Goal: Book appointment/travel/reservation

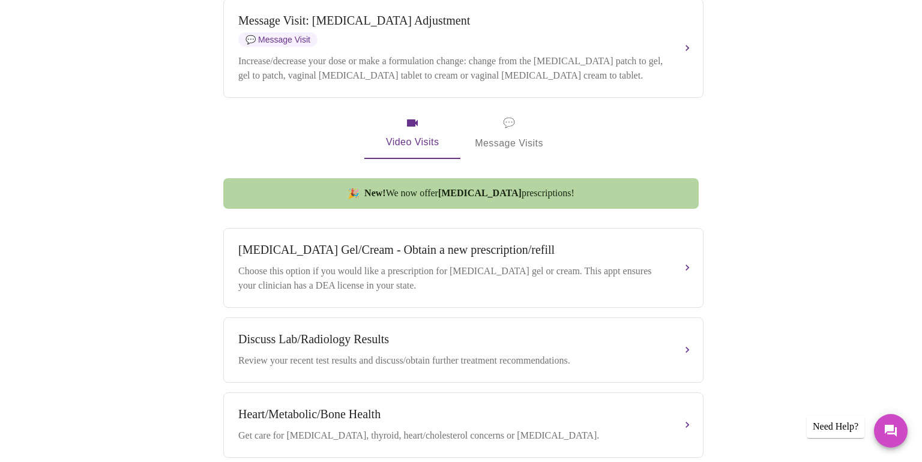
scroll to position [484, 0]
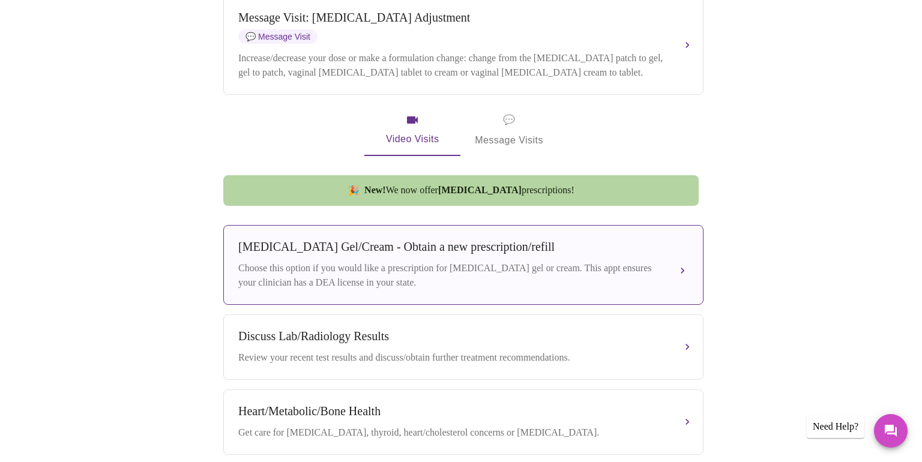
click at [386, 255] on div "[MEDICAL_DATA] Gel/Cream - Obtain a new prescription/refill Choose this option …" at bounding box center [463, 265] width 450 height 50
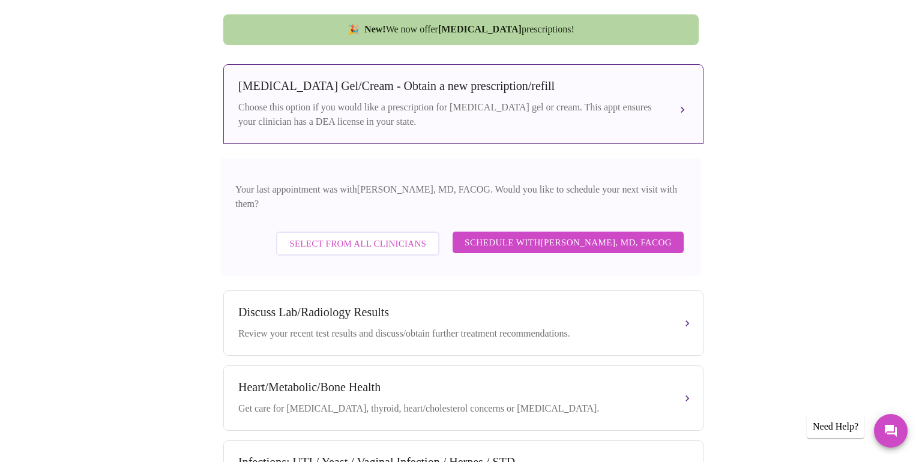
scroll to position [656, 0]
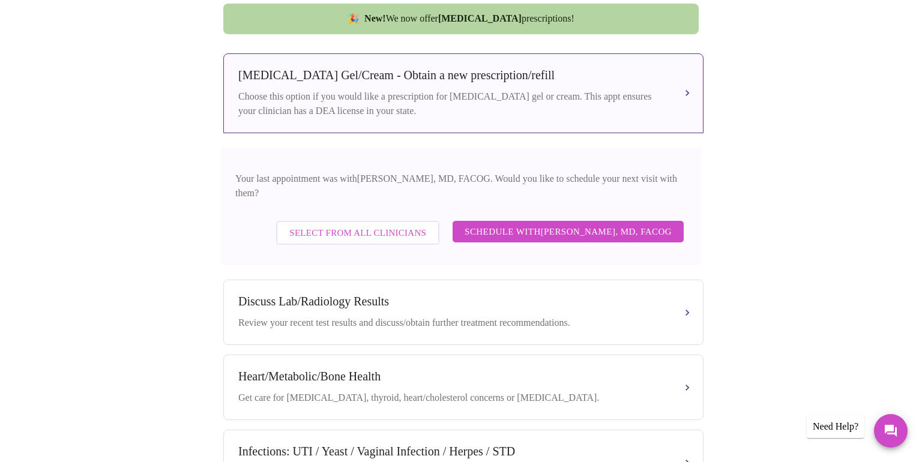
click at [385, 225] on span "Select from All Clinicians" at bounding box center [357, 233] width 137 height 16
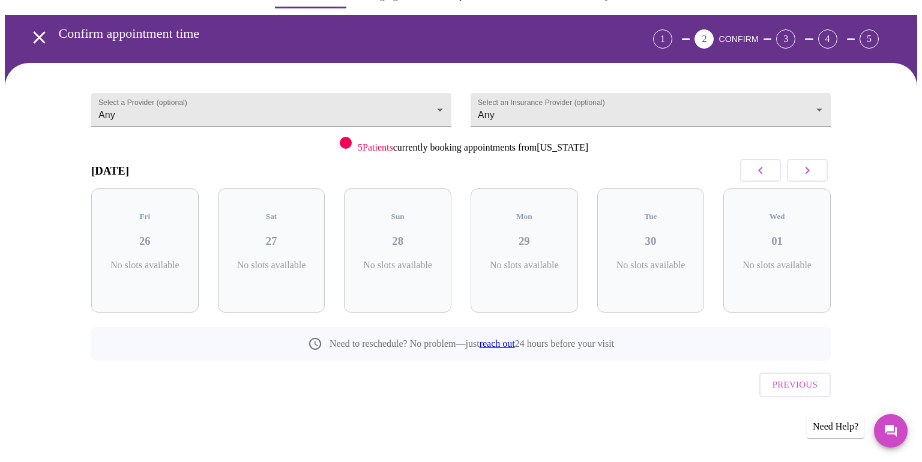
scroll to position [10, 0]
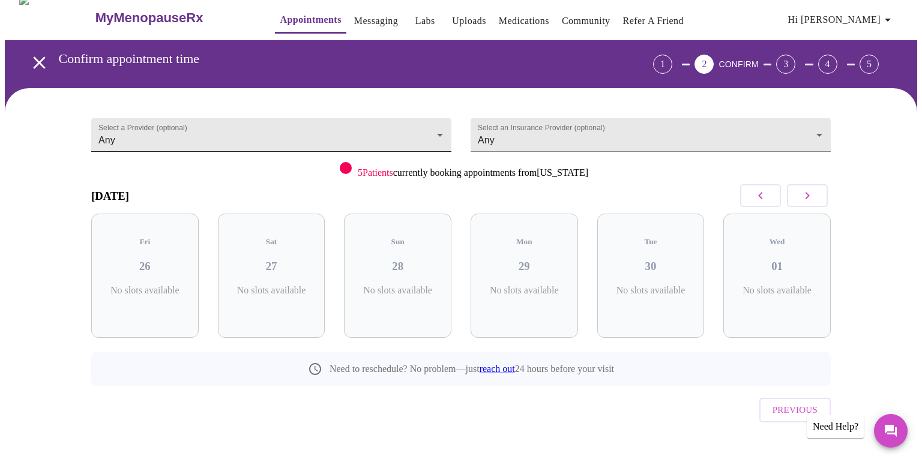
click at [439, 128] on body "MyMenopauseRx Appointments Messaging Labs Uploads Medications Community Refer a…" at bounding box center [461, 238] width 912 height 487
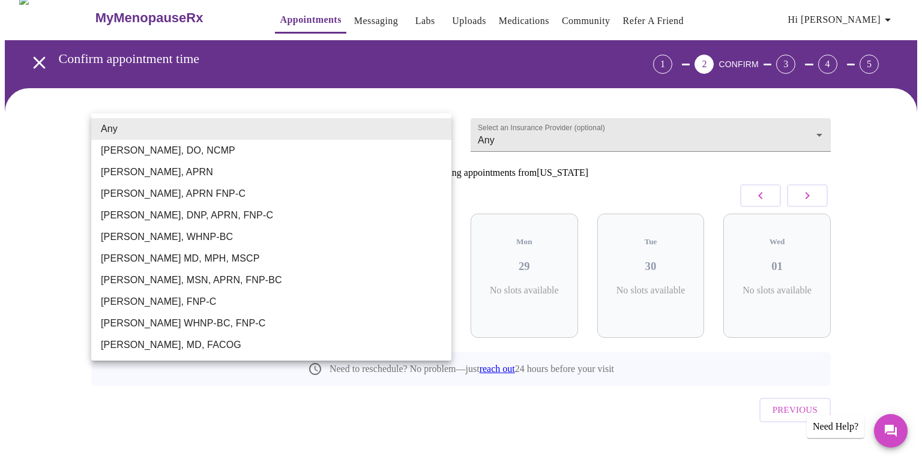
click at [300, 282] on li "[PERSON_NAME], MSN, APRN, FNP-BC" at bounding box center [271, 280] width 360 height 22
type input "[PERSON_NAME], MSN, APRN, FNP-BC"
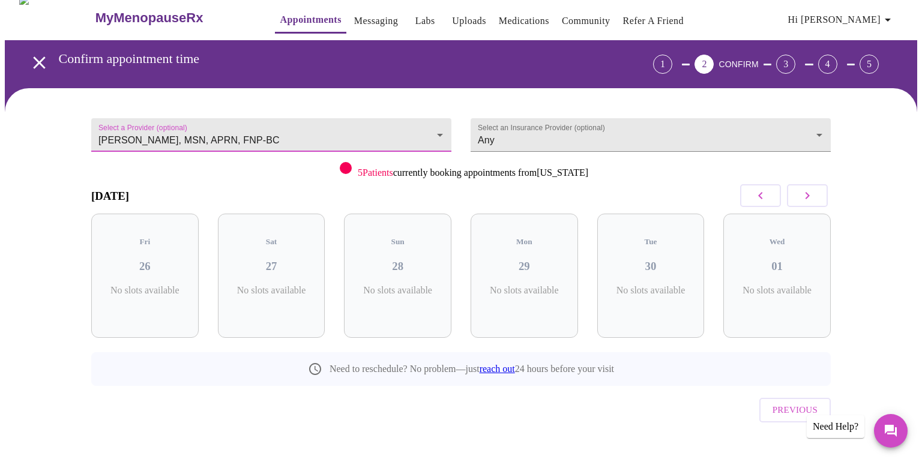
click at [808, 191] on icon "button" at bounding box center [807, 195] width 14 height 14
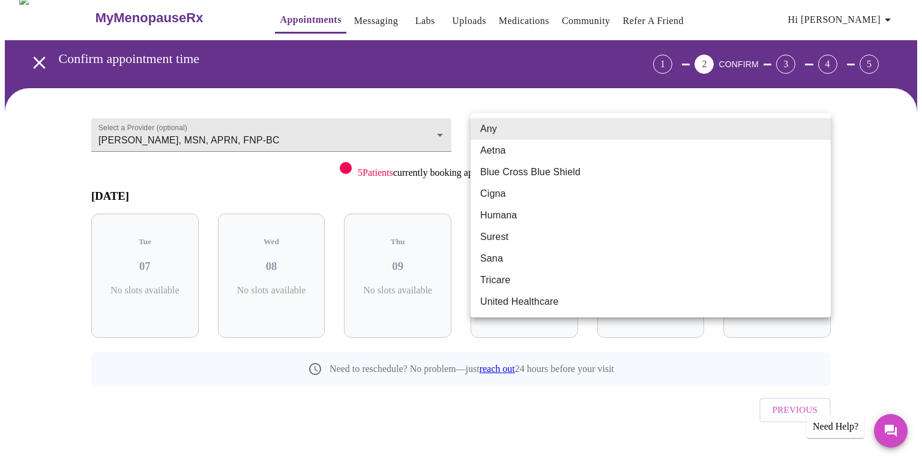
click at [819, 127] on body "MyMenopauseRx Appointments Messaging Labs Uploads Medications Community Refer a…" at bounding box center [461, 238] width 912 height 487
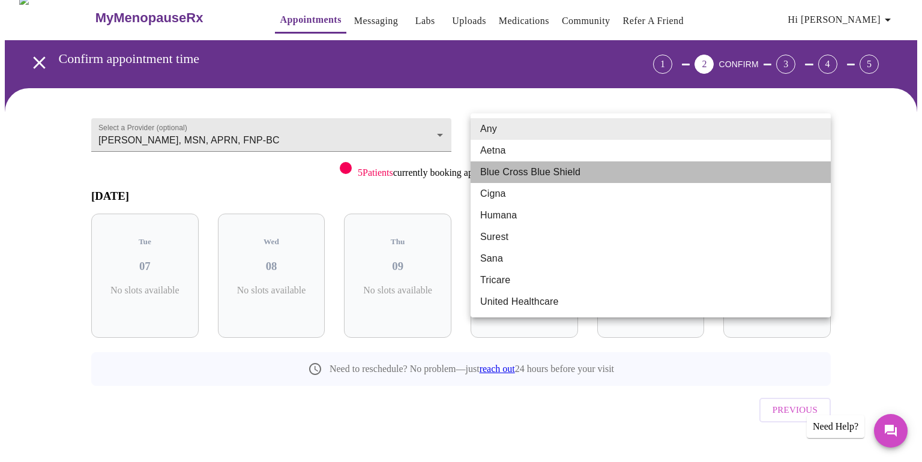
click at [749, 167] on li "Blue Cross Blue Shield" at bounding box center [650, 172] width 360 height 22
type input "Blue Cross Blue Shield"
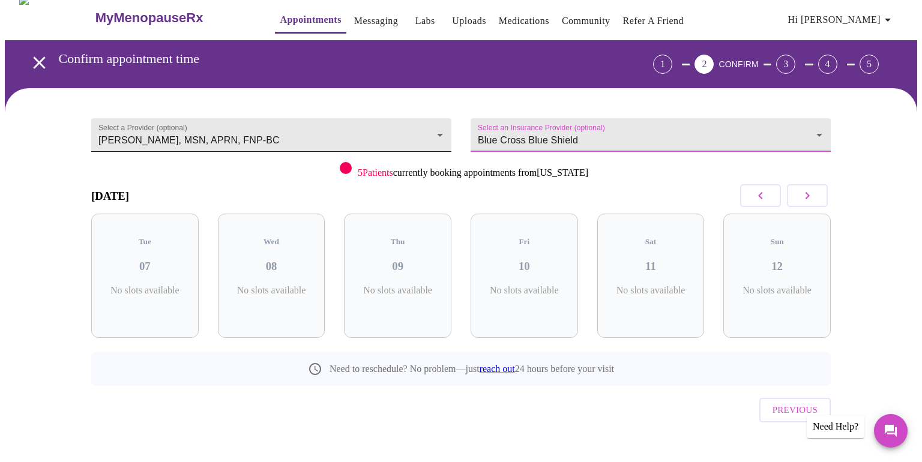
click at [440, 130] on body "MyMenopauseRx Appointments Messaging Labs Uploads Medications Community Refer a…" at bounding box center [461, 238] width 912 height 487
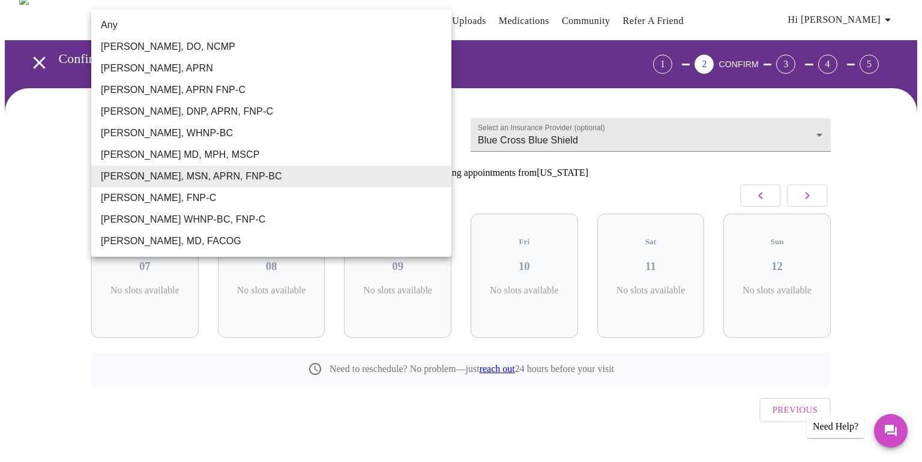
click at [860, 197] on div at bounding box center [461, 231] width 922 height 462
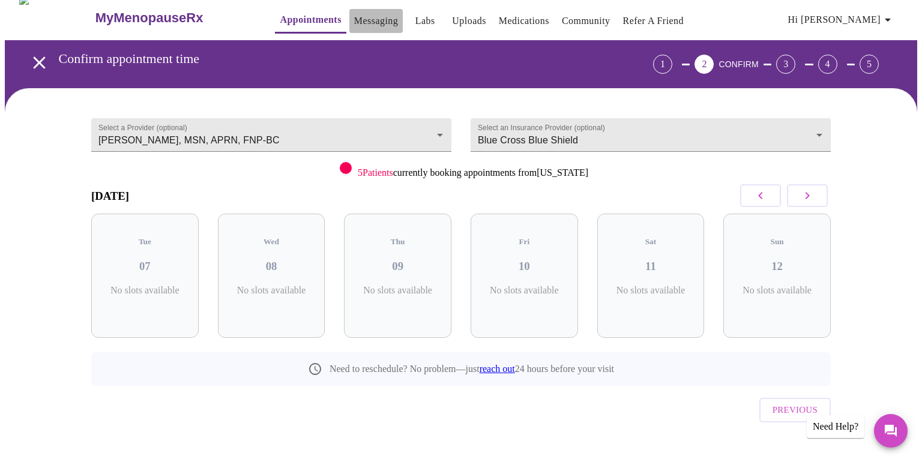
click at [359, 14] on link "Messaging" at bounding box center [376, 21] width 44 height 17
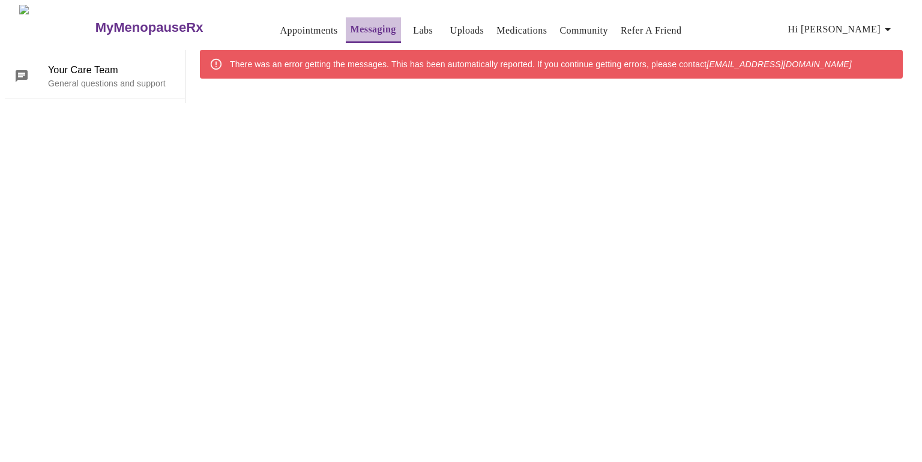
click at [350, 24] on link "Messaging" at bounding box center [373, 29] width 46 height 17
click at [350, 25] on link "Messaging" at bounding box center [373, 29] width 46 height 17
click at [287, 30] on link "Appointments" at bounding box center [309, 30] width 58 height 17
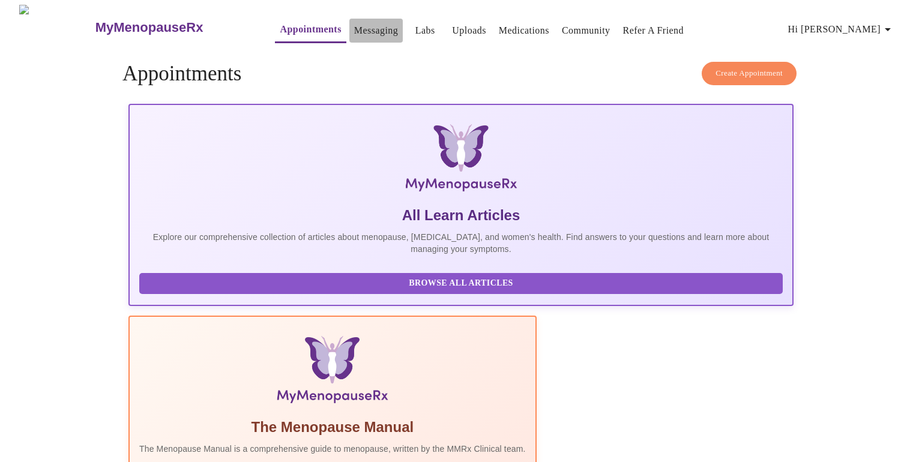
click at [358, 28] on link "Messaging" at bounding box center [376, 30] width 44 height 17
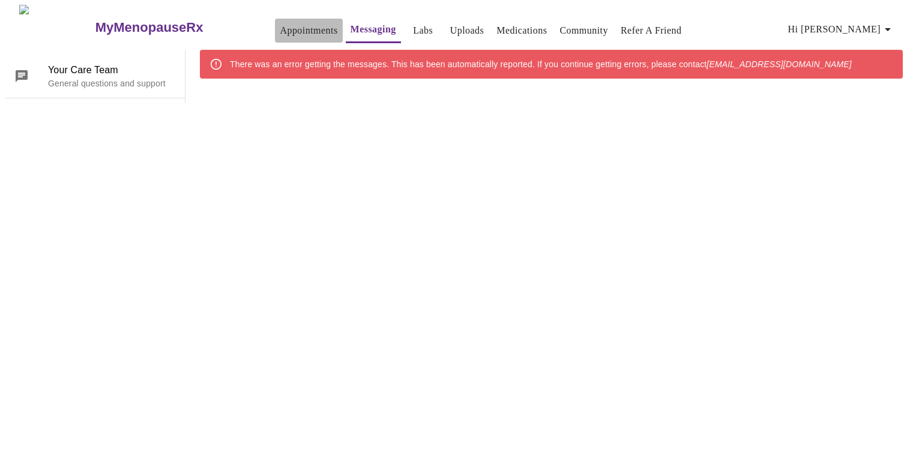
click at [298, 23] on link "Appointments" at bounding box center [309, 30] width 58 height 17
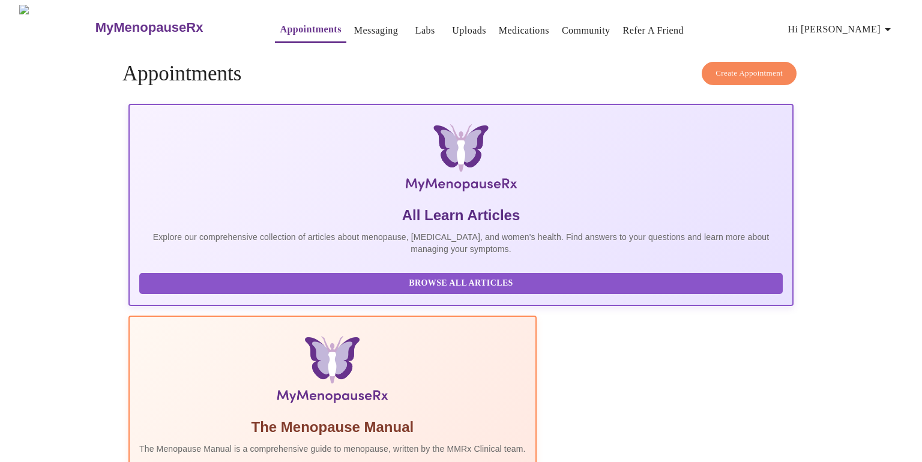
click at [751, 67] on span "Create Appointment" at bounding box center [748, 74] width 67 height 14
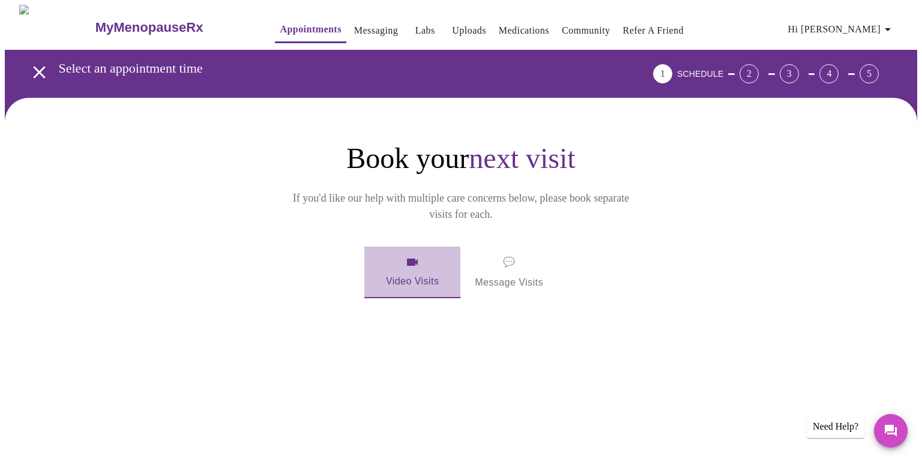
click at [413, 259] on span "Video Visits" at bounding box center [412, 272] width 67 height 35
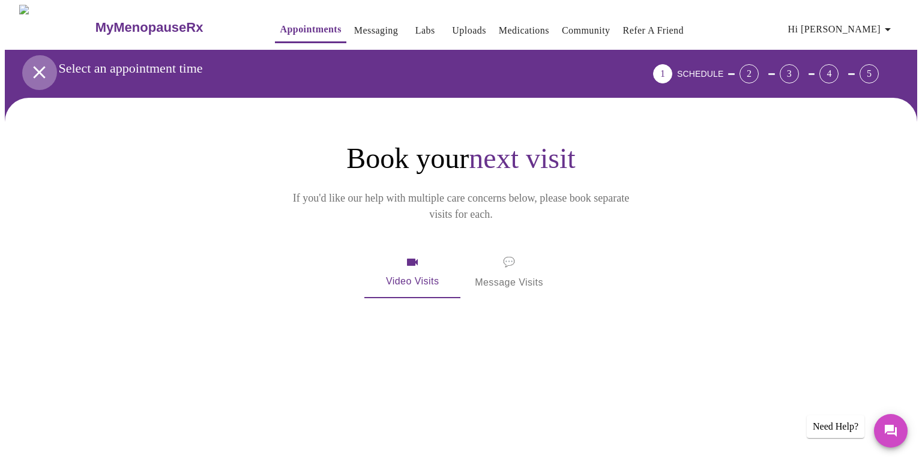
click at [34, 62] on icon "open drawer" at bounding box center [39, 72] width 21 height 21
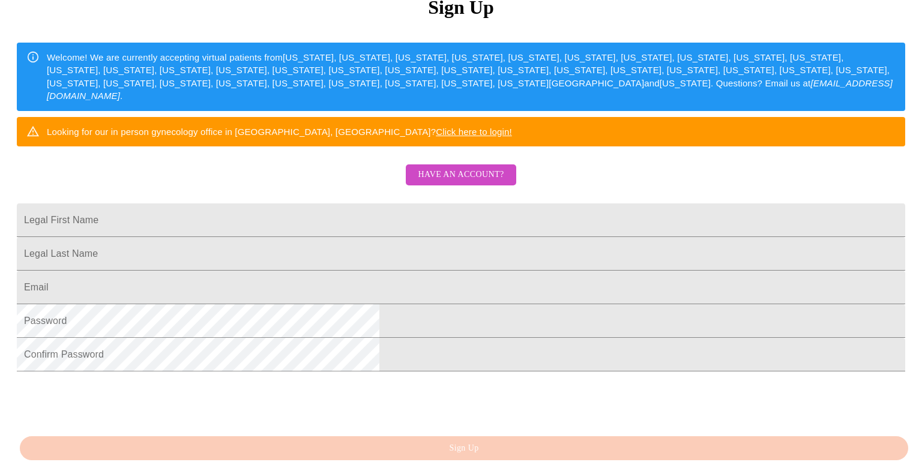
scroll to position [212, 0]
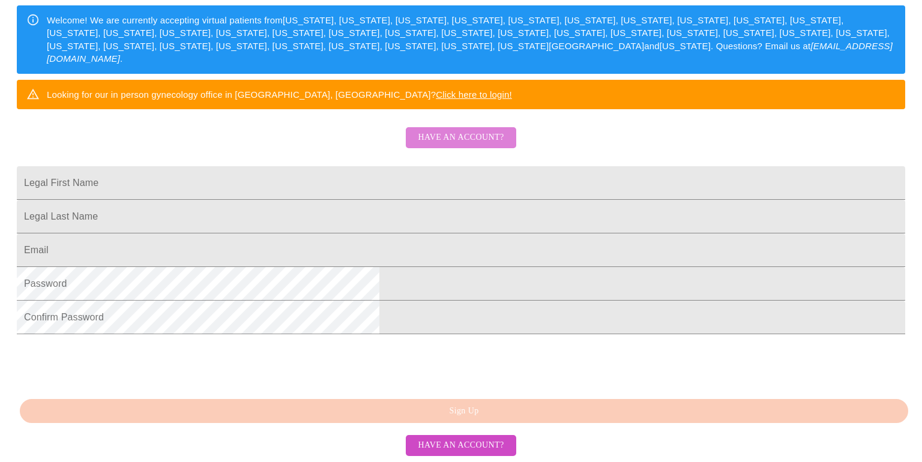
click at [466, 145] on span "Have an account?" at bounding box center [461, 137] width 86 height 15
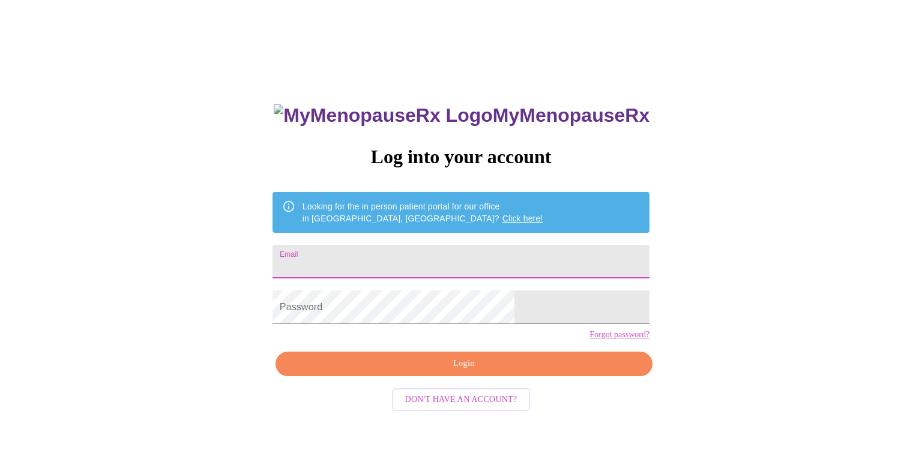
click at [442, 259] on input "Email" at bounding box center [460, 262] width 377 height 34
type input "[EMAIL_ADDRESS][DOMAIN_NAME]"
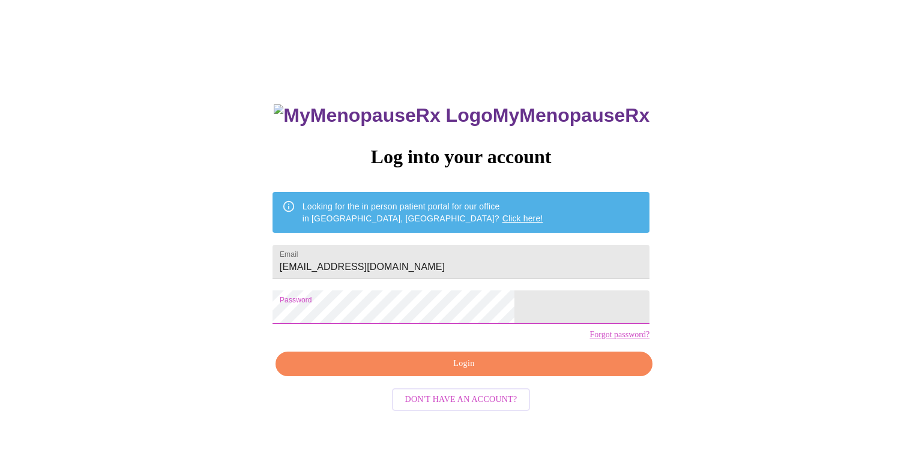
click at [470, 371] on span "Login" at bounding box center [463, 363] width 349 height 15
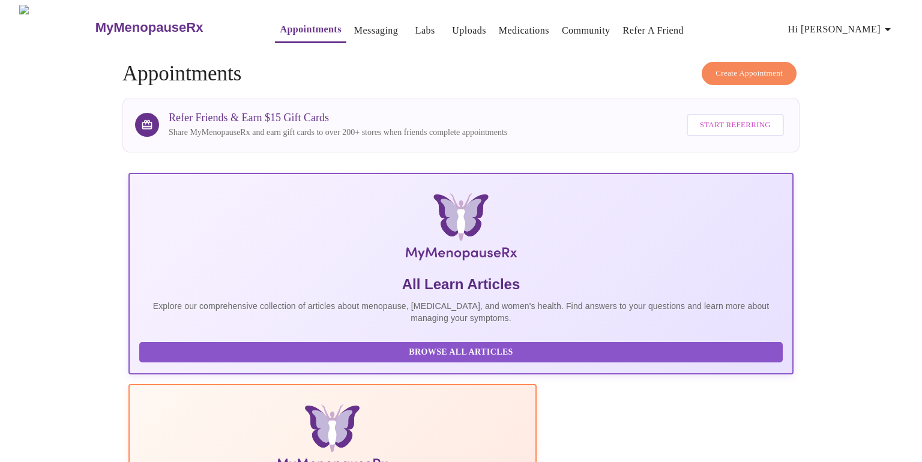
click at [754, 67] on span "Create Appointment" at bounding box center [748, 74] width 67 height 14
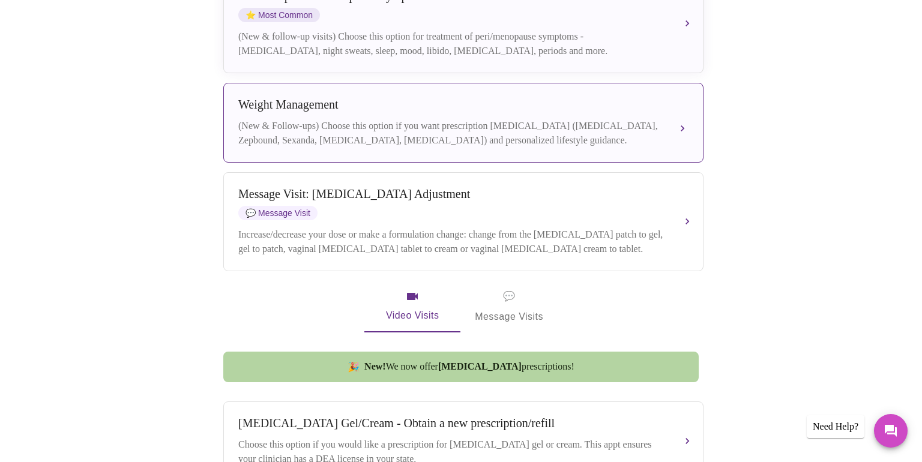
scroll to position [407, 0]
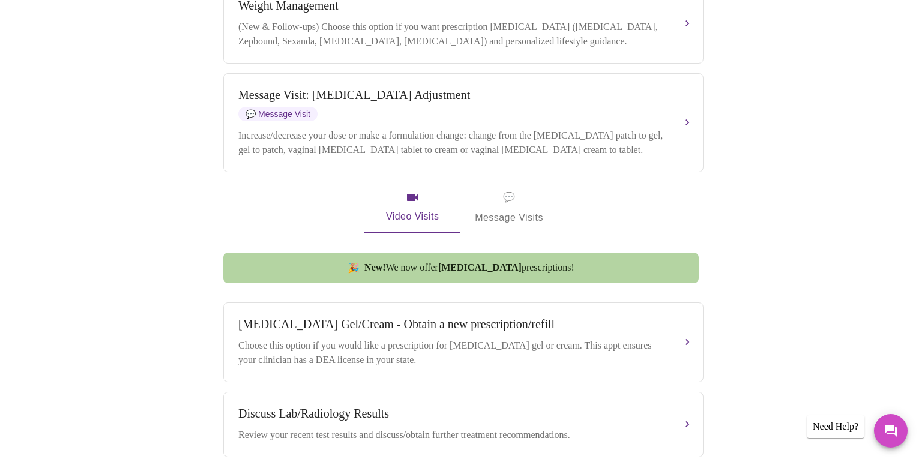
click at [570, 267] on div "🎉 New! We now offer [MEDICAL_DATA] prescriptions!" at bounding box center [460, 268] width 475 height 31
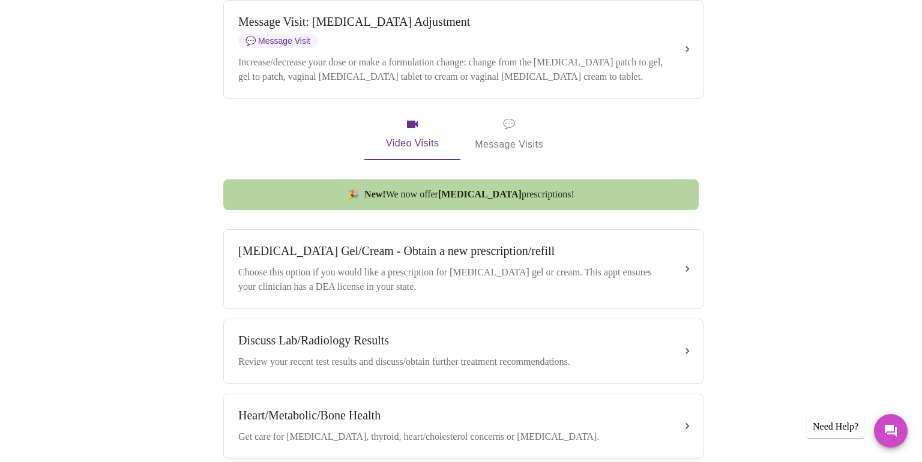
scroll to position [482, 0]
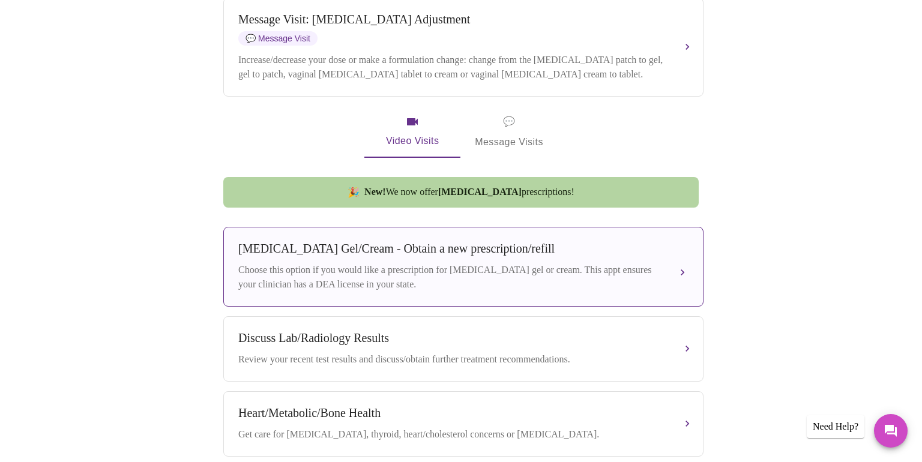
click at [568, 268] on div "Choose this option if you would like a prescription for [MEDICAL_DATA] gel or c…" at bounding box center [451, 277] width 426 height 29
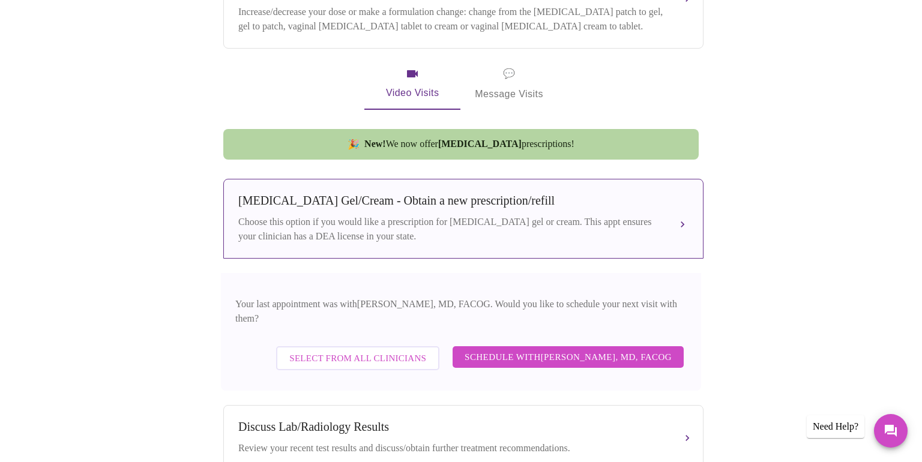
scroll to position [568, 0]
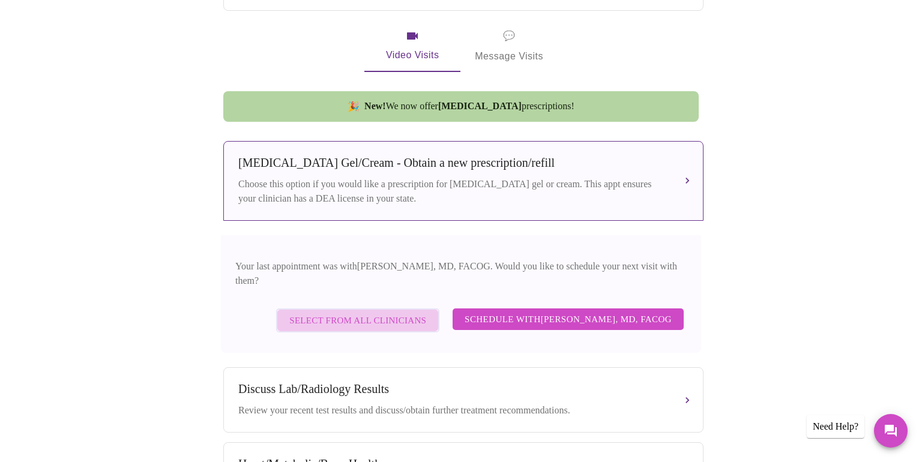
click at [391, 316] on span "Select from All Clinicians" at bounding box center [357, 321] width 137 height 16
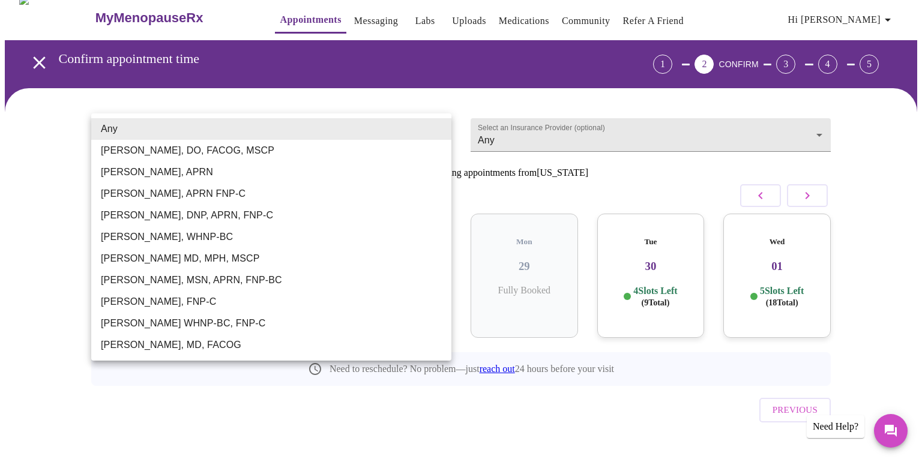
click at [440, 131] on body "MyMenopauseRx Appointments Messaging Labs Uploads Medications Community Refer a…" at bounding box center [461, 238] width 912 height 487
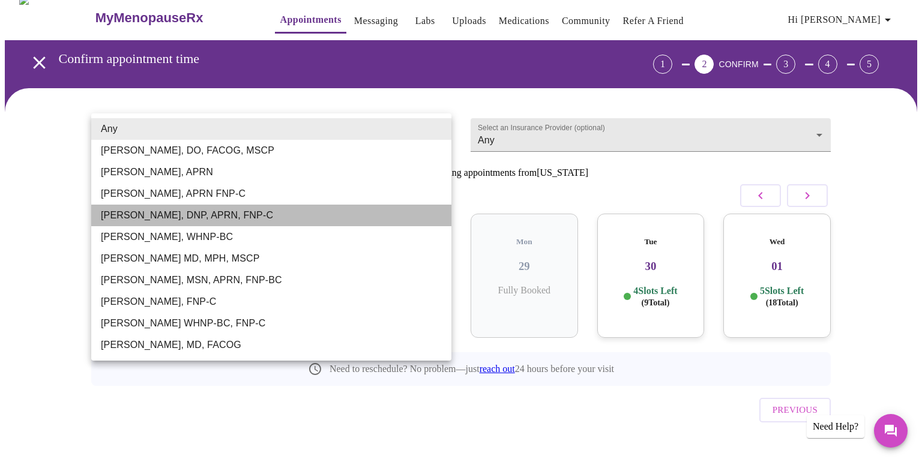
click at [350, 213] on li "[PERSON_NAME], DNP, APRN, FNP-C" at bounding box center [271, 216] width 360 height 22
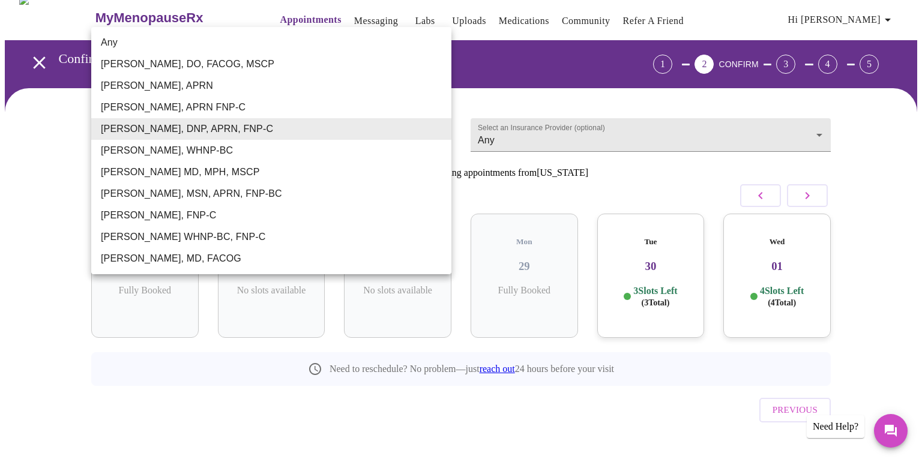
click at [438, 131] on body "MyMenopauseRx Appointments Messaging Labs Uploads Medications Community Refer a…" at bounding box center [461, 238] width 912 height 487
click at [320, 190] on li "[PERSON_NAME], MSN, APRN, FNP-BC" at bounding box center [271, 194] width 360 height 22
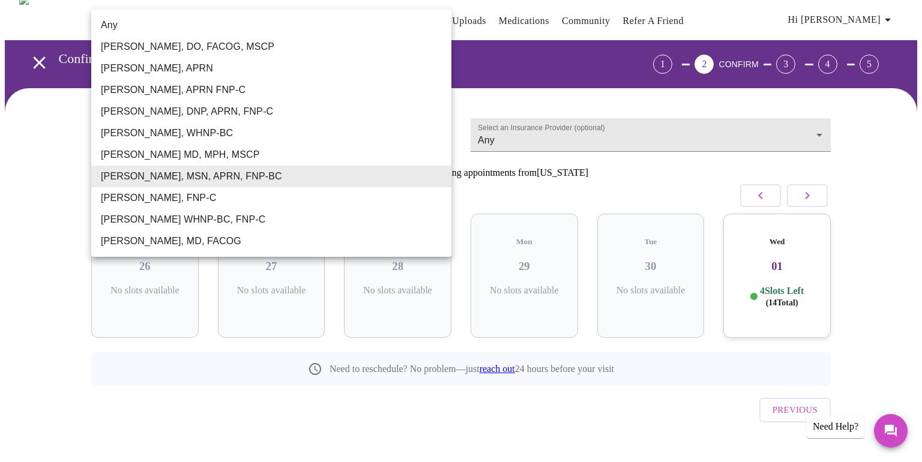
click at [440, 125] on body "MyMenopauseRx Appointments Messaging Labs Uploads Medications Community Refer a…" at bounding box center [461, 238] width 912 height 487
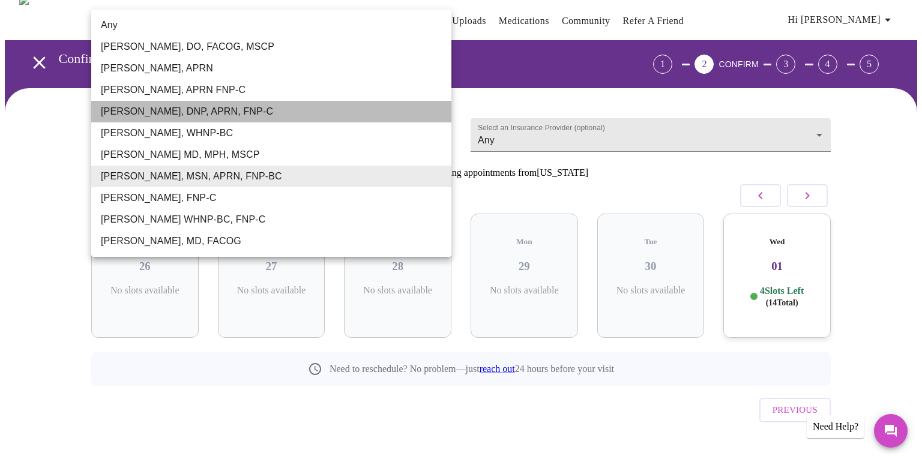
click at [279, 114] on li "[PERSON_NAME], DNP, APRN, FNP-C" at bounding box center [271, 112] width 360 height 22
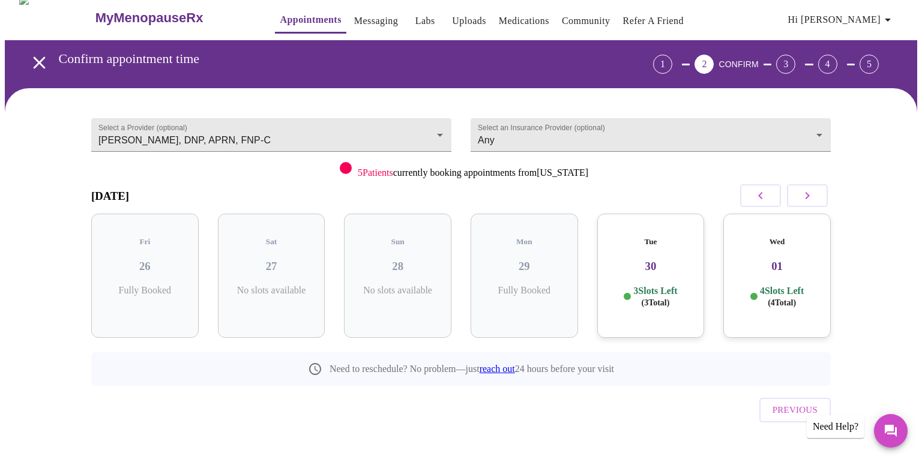
click at [650, 237] on h5 "Tue" at bounding box center [651, 242] width 88 height 10
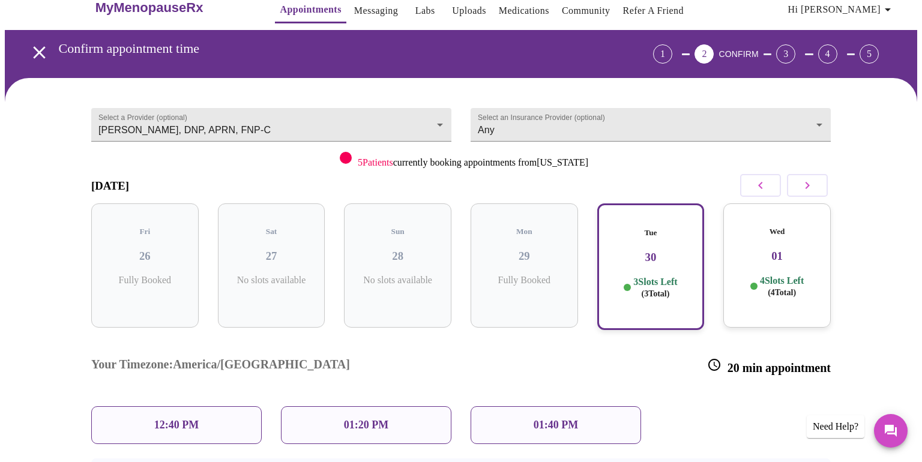
scroll to position [21, 0]
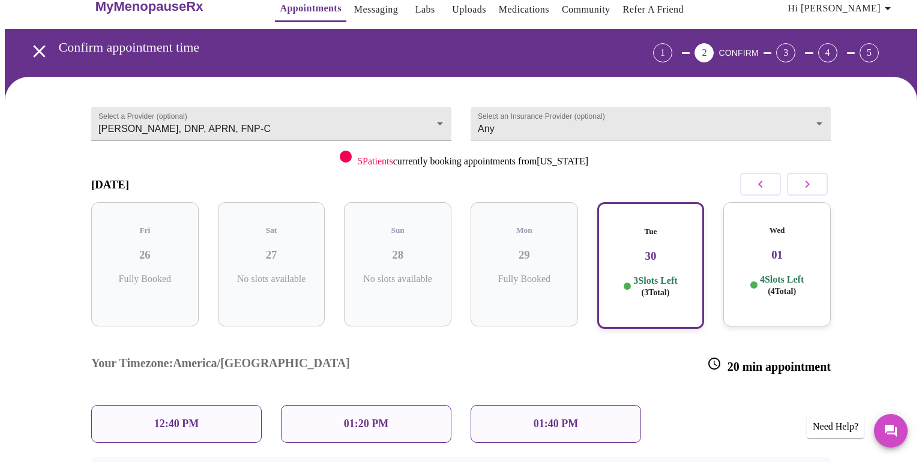
click at [441, 119] on body "MyMenopauseRx Appointments Messaging Labs Uploads Medications Community Refer a…" at bounding box center [461, 286] width 912 height 604
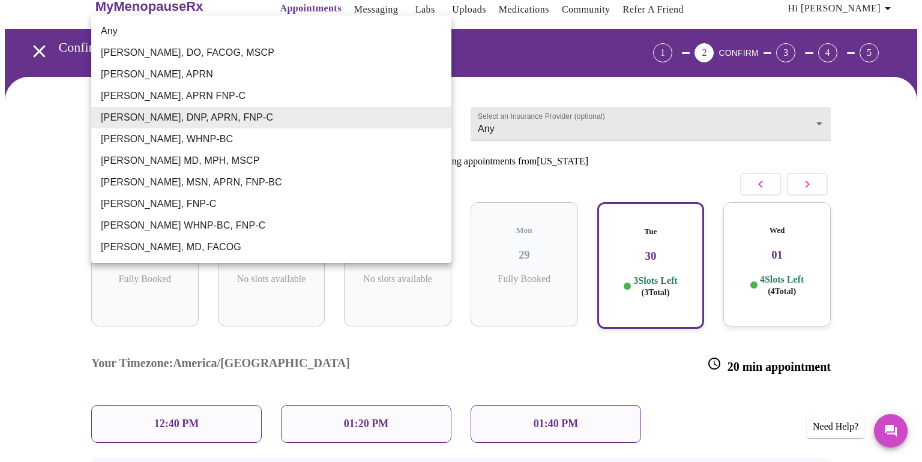
click at [304, 179] on li "[PERSON_NAME], MSN, APRN, FNP-BC" at bounding box center [271, 183] width 360 height 22
type input "[PERSON_NAME], MSN, APRN, FNP-BC"
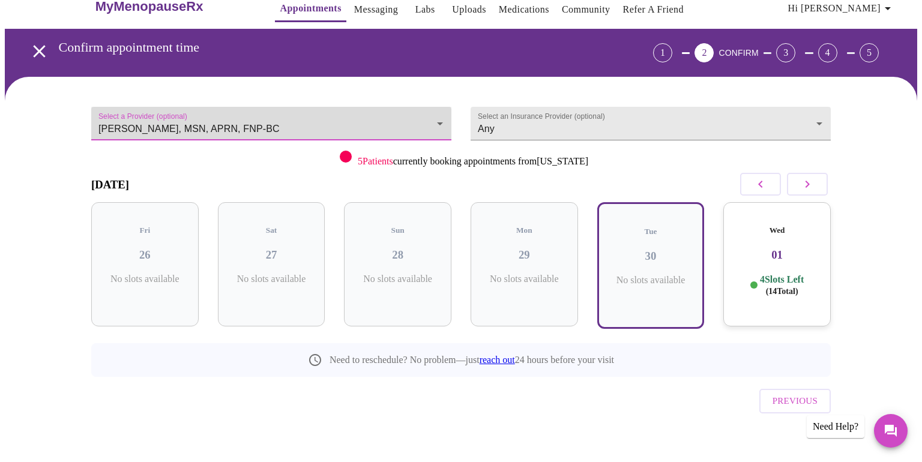
scroll to position [10, 0]
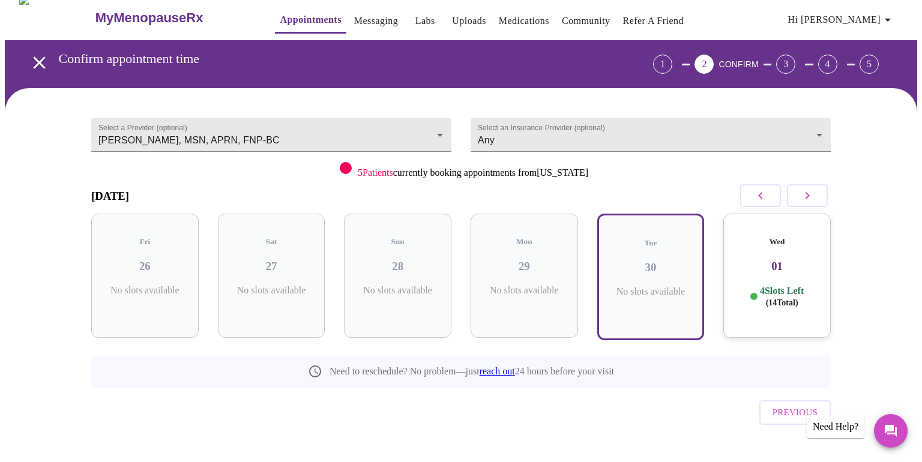
click at [784, 239] on div "Wed 01 4 Slots Left ( 14 Total)" at bounding box center [776, 276] width 107 height 124
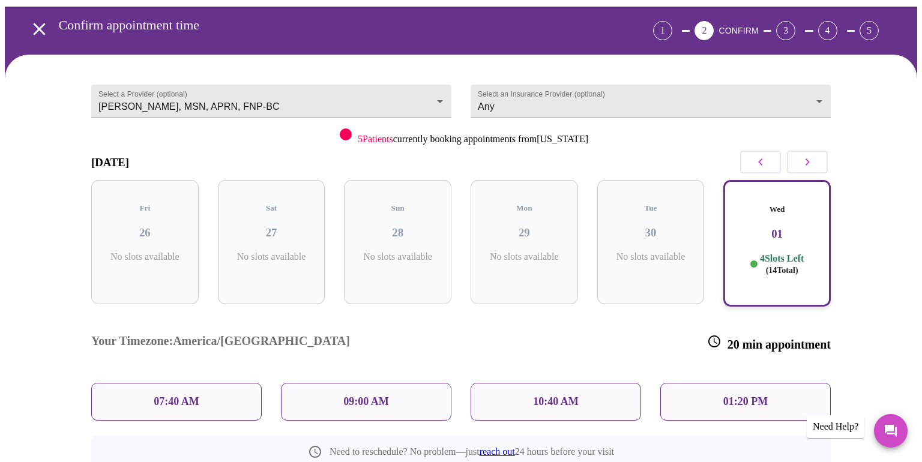
scroll to position [106, 0]
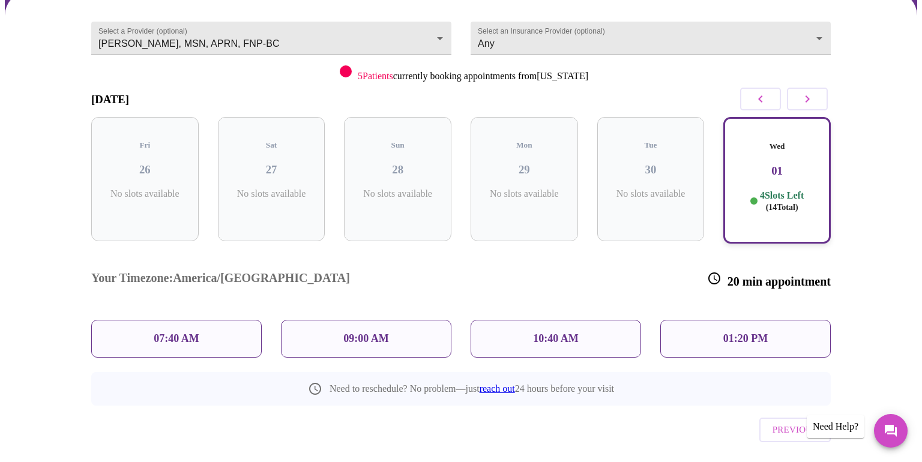
click at [797, 320] on div "01:20 PM" at bounding box center [745, 339] width 170 height 38
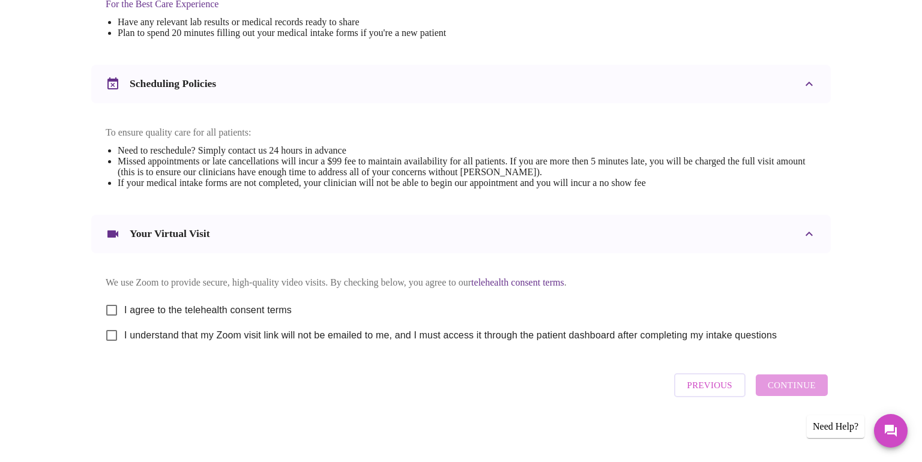
scroll to position [404, 0]
click at [110, 310] on input "I agree to the telehealth consent terms" at bounding box center [111, 310] width 25 height 25
checkbox input "true"
click at [110, 335] on input "I understand that my Zoom visit link will not be emailed to me, and I must acce…" at bounding box center [111, 335] width 25 height 25
checkbox input "true"
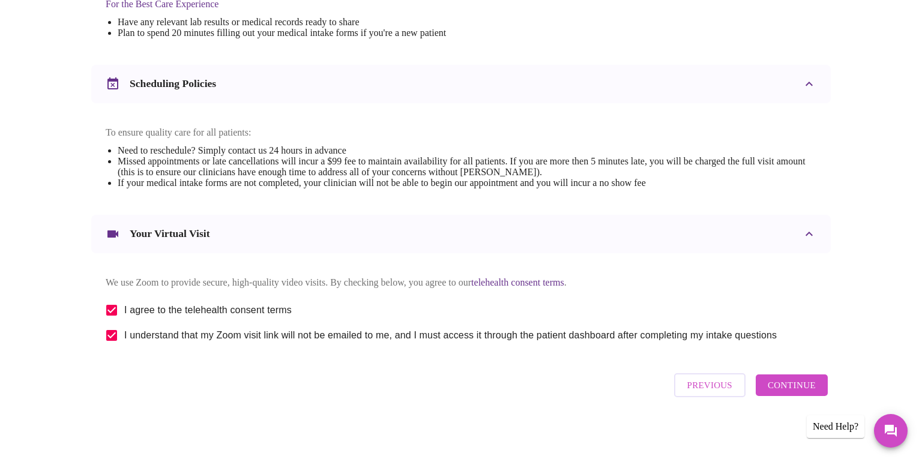
scroll to position [407, 0]
click at [793, 389] on span "Continue" at bounding box center [791, 385] width 48 height 16
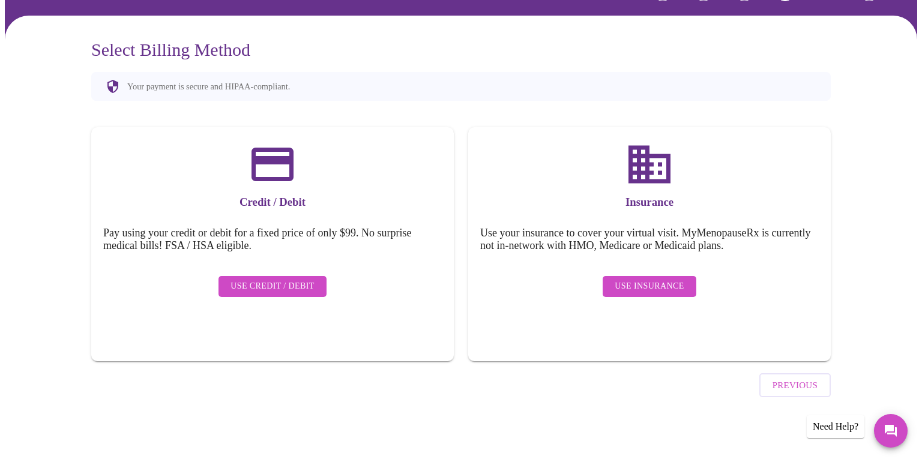
scroll to position [49, 0]
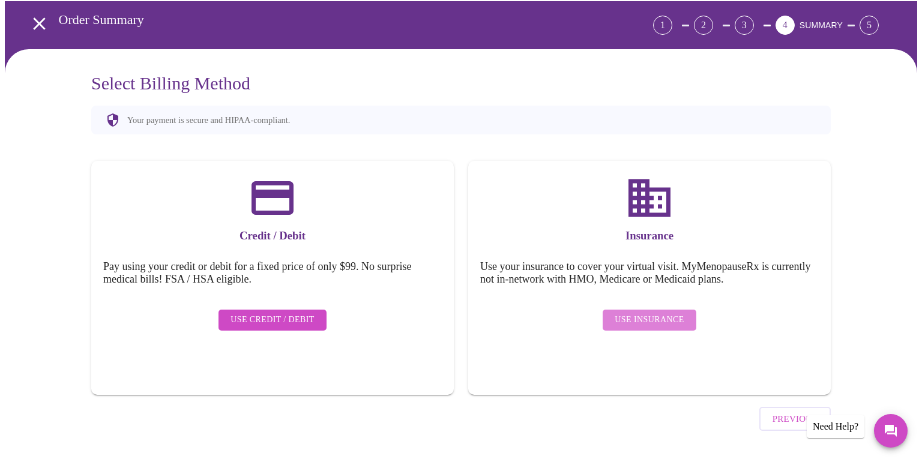
click at [659, 313] on span "Use Insurance" at bounding box center [648, 320] width 69 height 15
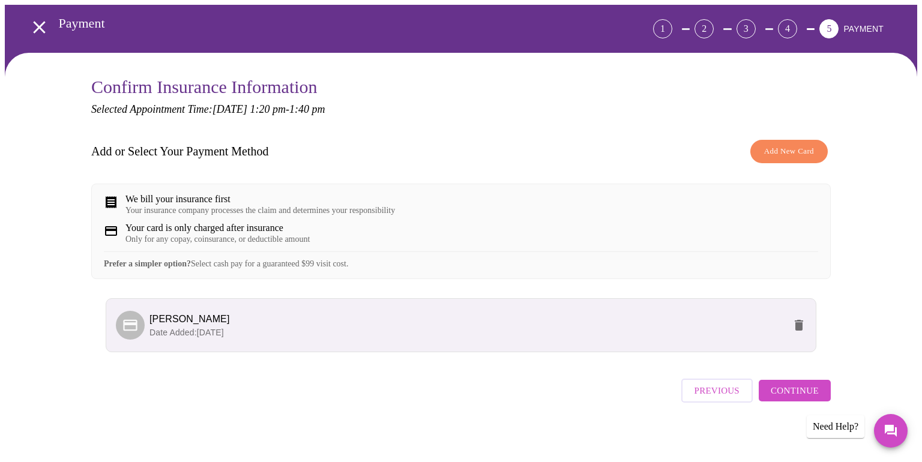
scroll to position [59, 0]
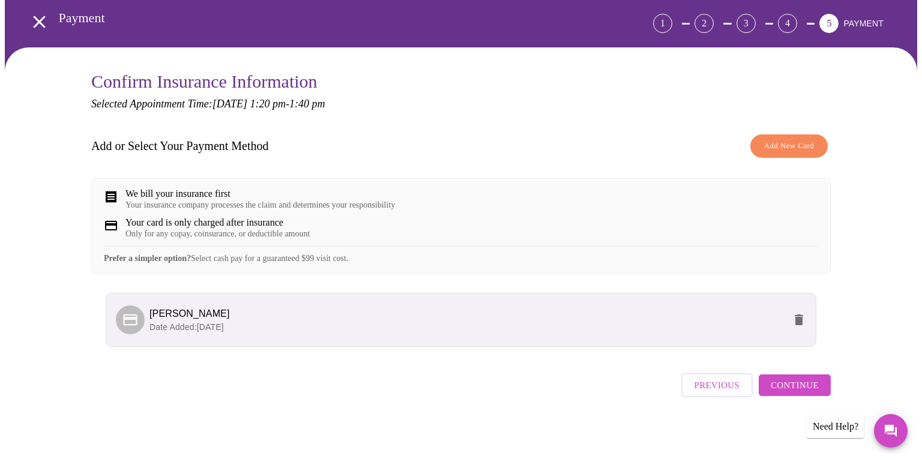
click at [779, 391] on span "Continue" at bounding box center [794, 385] width 48 height 16
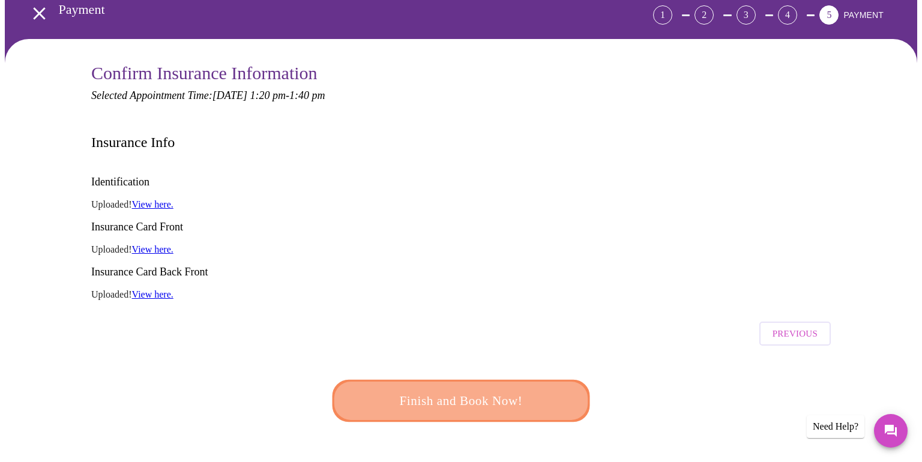
click at [485, 390] on span "Finish and Book Now!" at bounding box center [461, 401] width 222 height 22
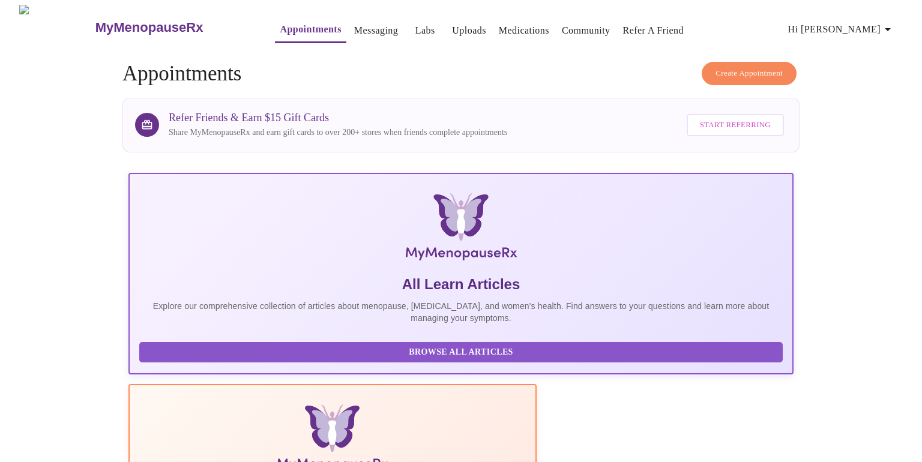
click at [354, 26] on link "Messaging" at bounding box center [376, 30] width 44 height 17
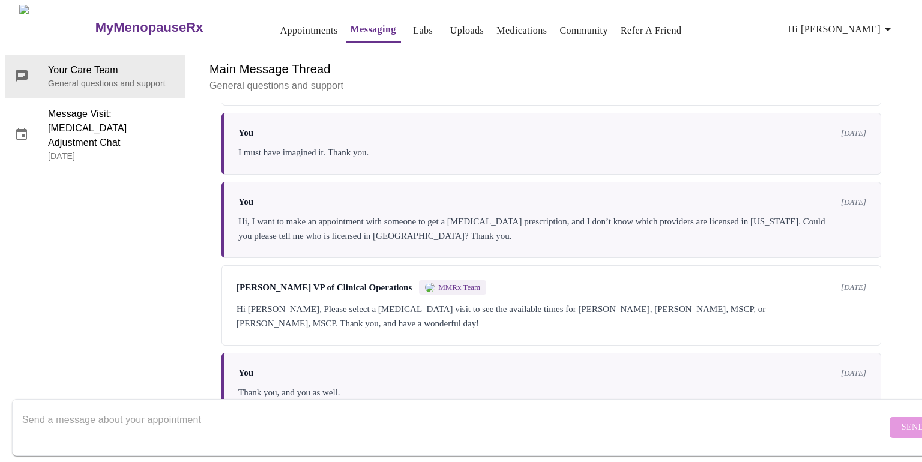
scroll to position [4427, 0]
click at [413, 408] on textarea "Send a message about your appointment" at bounding box center [454, 427] width 864 height 38
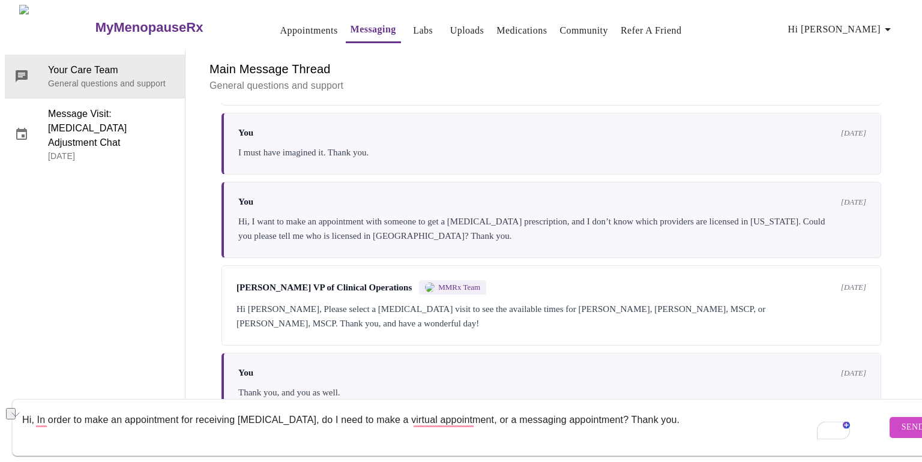
drag, startPoint x: 661, startPoint y: 406, endPoint x: 101, endPoint y: 365, distance: 561.4
click at [101, 365] on div "Your Care Team General questions and support Message Visit: [MEDICAL_DATA] Adju…" at bounding box center [461, 232] width 912 height 365
click at [14, 408] on button "See rewrite suggestions" at bounding box center [11, 413] width 10 height 11
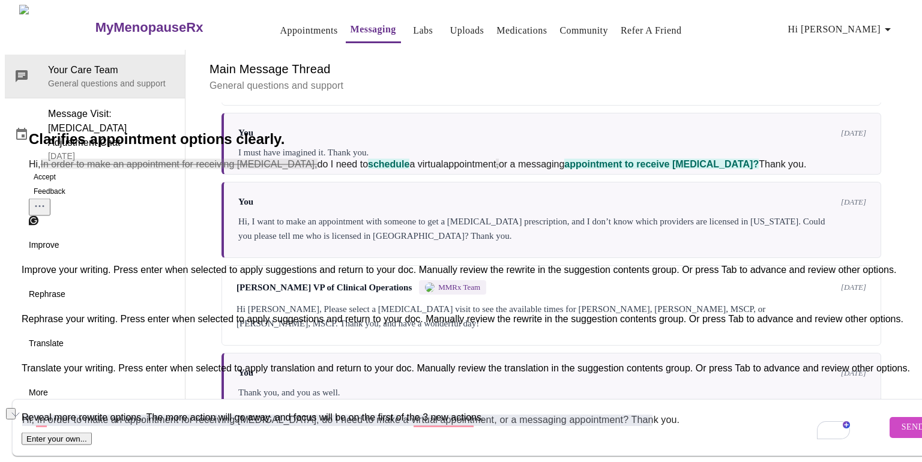
click at [61, 184] on button "Accept" at bounding box center [45, 177] width 32 height 14
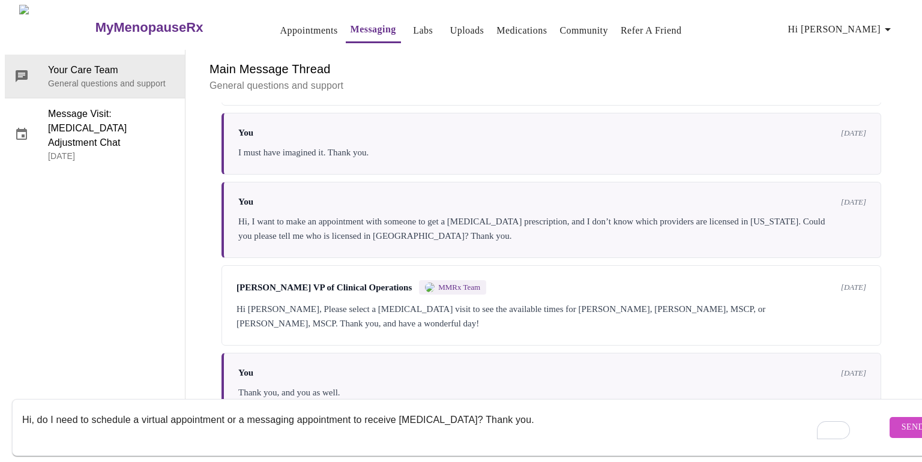
type textarea "Hi, do I need to schedule a virtual appointment or a messaging appointment to r…"
click at [901, 420] on span "Send" at bounding box center [912, 427] width 23 height 15
